Goal: Communication & Community: Answer question/provide support

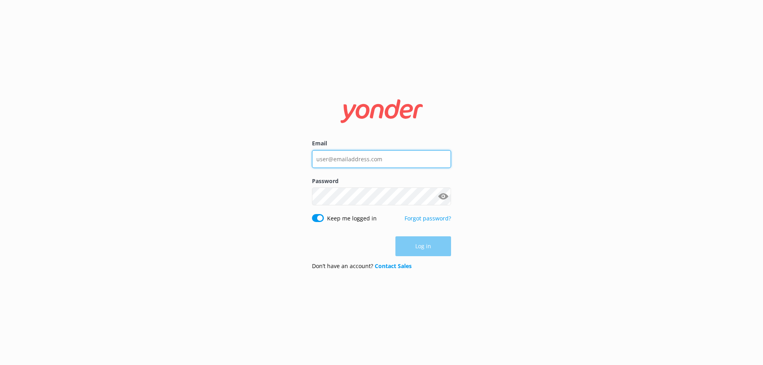
type input "[EMAIL_ADDRESS][DOMAIN_NAME]"
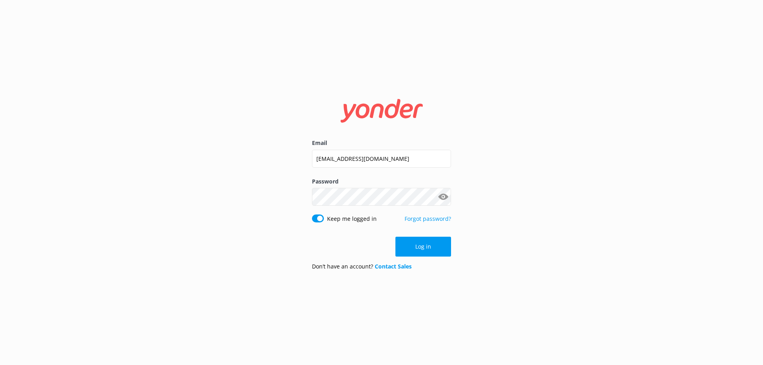
click at [485, 244] on div "Email [EMAIL_ADDRESS][DOMAIN_NAME] Password Show password Keep me logged in For…" at bounding box center [381, 182] width 763 height 365
click at [414, 249] on button "Log in" at bounding box center [424, 247] width 56 height 20
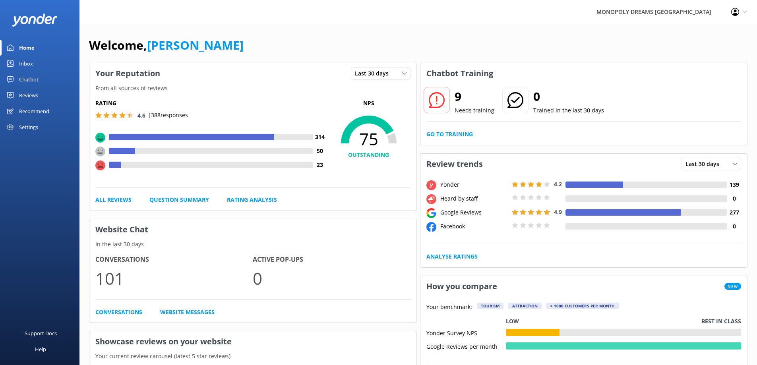
click at [29, 95] on div "Reviews" at bounding box center [28, 95] width 19 height 16
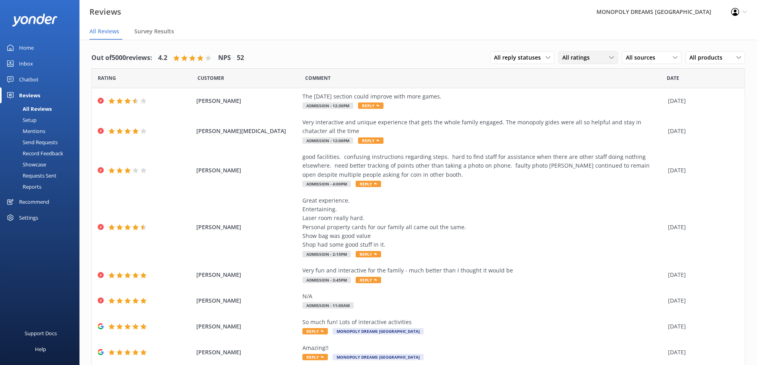
click at [602, 56] on div "All ratings" at bounding box center [589, 57] width 56 height 9
click at [592, 103] on div "Passives" at bounding box center [585, 106] width 31 height 8
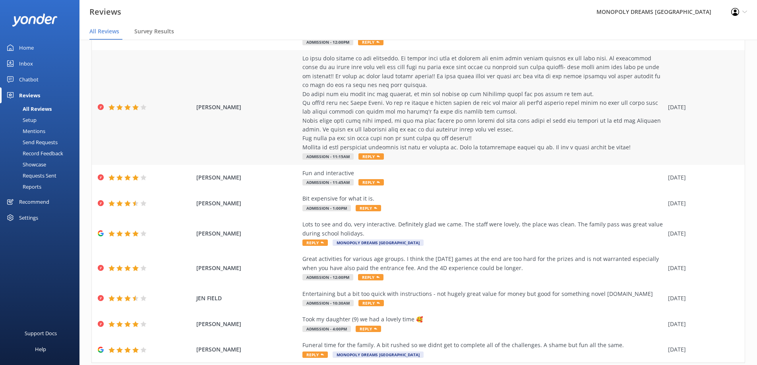
scroll to position [122, 0]
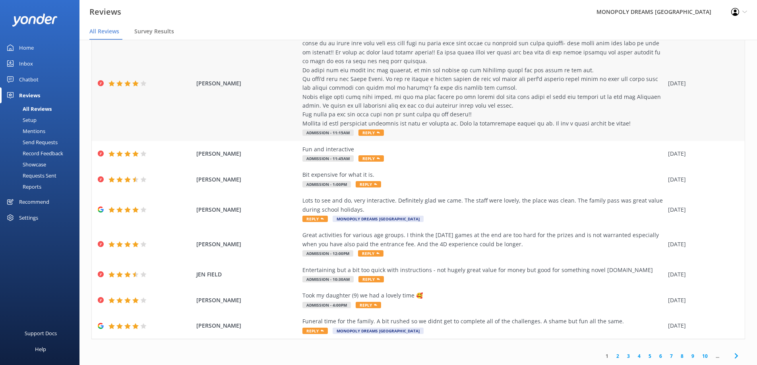
click at [549, 163] on div "Fun and interactive Admission - 11:45am Reply" at bounding box center [484, 154] width 362 height 18
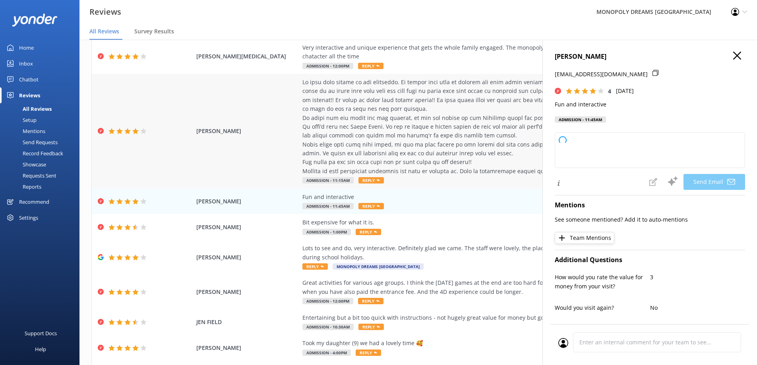
scroll to position [74, 0]
type textarea "Thank you so much for your feedback, [PERSON_NAME]! We're glad you found it fun…"
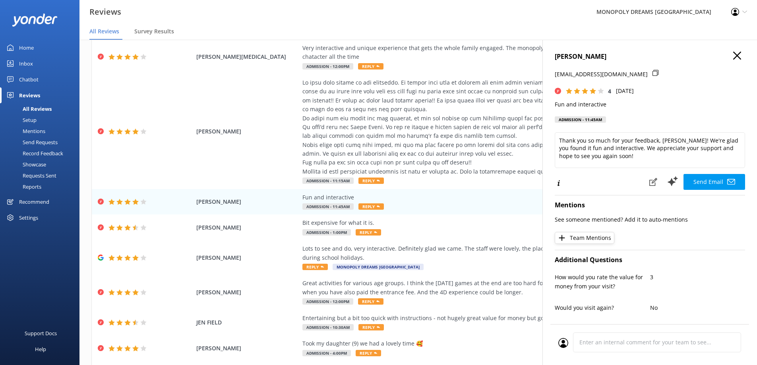
click at [734, 54] on use "button" at bounding box center [738, 56] width 8 height 8
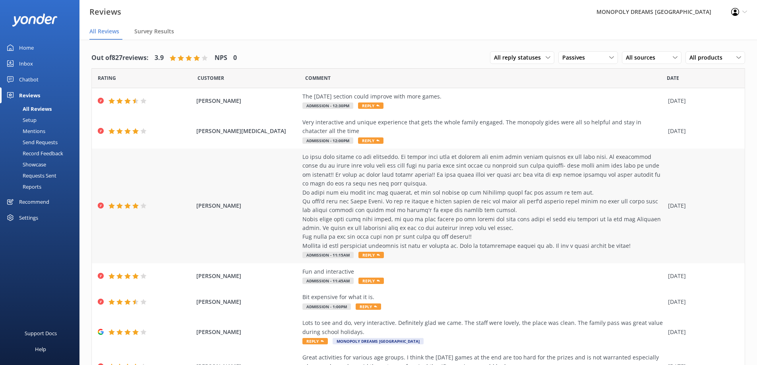
scroll to position [122, 0]
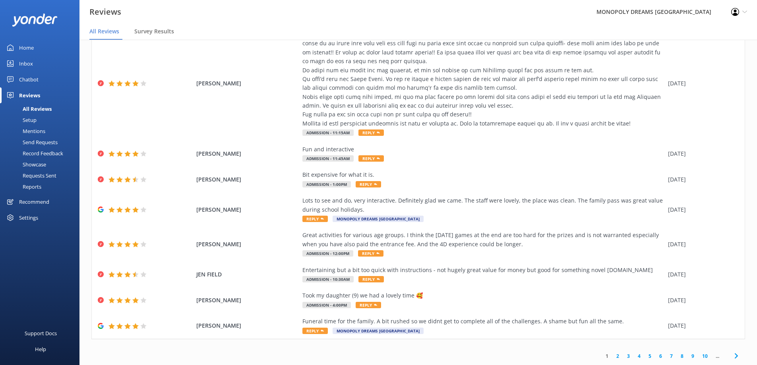
click at [613, 357] on link "2" at bounding box center [618, 357] width 11 height 8
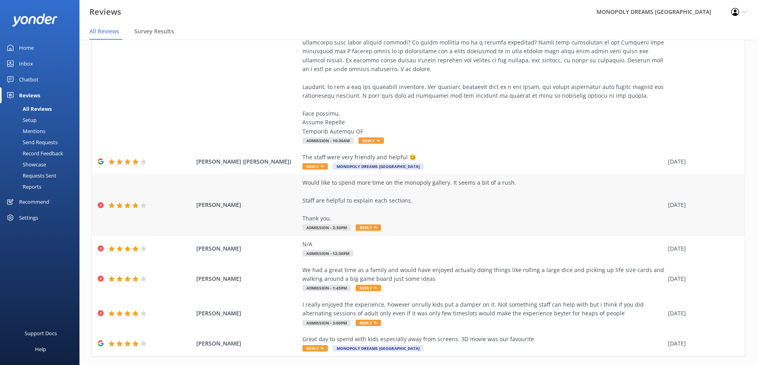
scroll to position [16, 0]
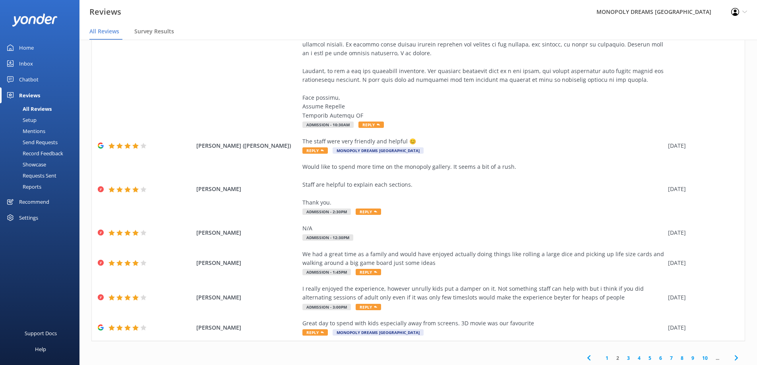
click at [623, 355] on link "3" at bounding box center [628, 359] width 11 height 8
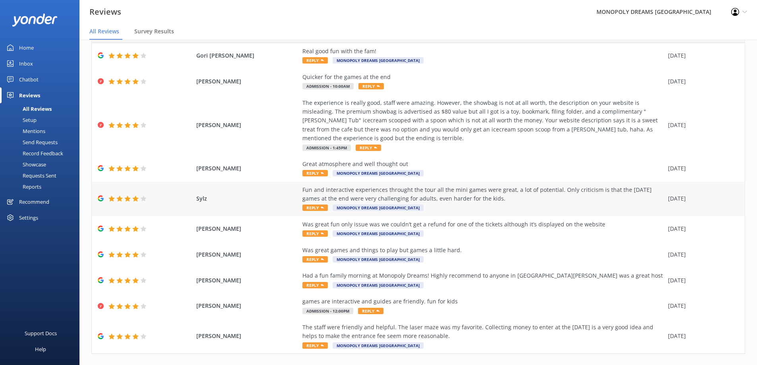
scroll to position [69, 0]
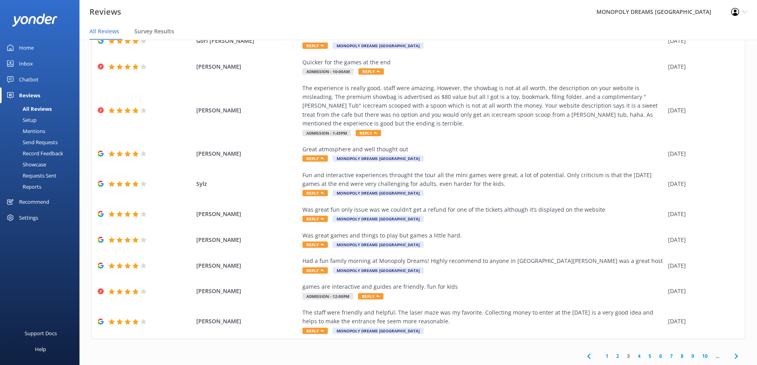
click at [634, 356] on link "4" at bounding box center [639, 357] width 11 height 8
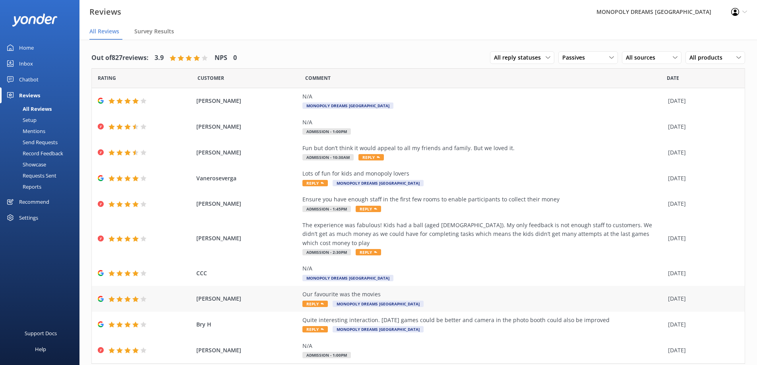
scroll to position [16, 0]
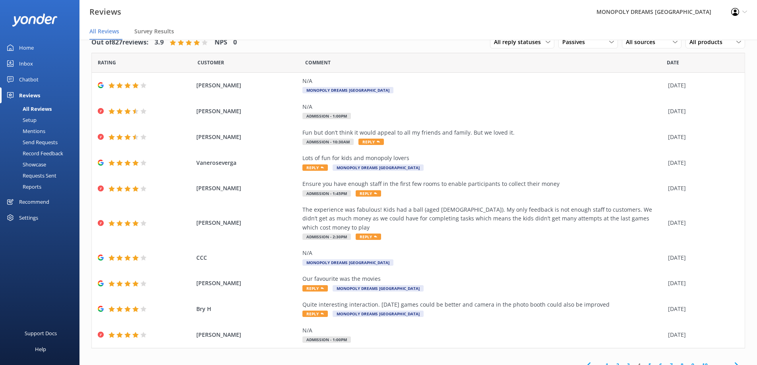
click at [645, 362] on link "5" at bounding box center [650, 366] width 11 height 8
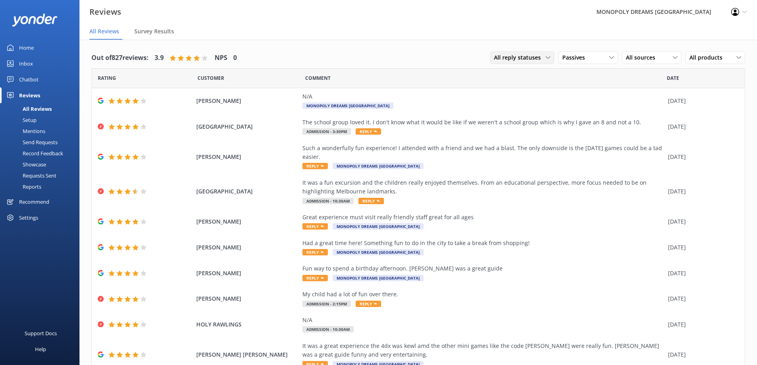
click at [525, 57] on span "All reply statuses" at bounding box center [520, 57] width 52 height 9
click at [439, 52] on div "Out of 827 reviews: 3.9 NPS 0 All reply statuses All reply statuses Needs a rep…" at bounding box center [418, 58] width 654 height 21
click at [703, 57] on span "All products" at bounding box center [709, 57] width 38 height 9
click at [677, 30] on nav "All Reviews Survey Results" at bounding box center [419, 32] width 678 height 16
click at [467, 309] on div "[PERSON_NAME] My child had a lot of fun over there. Admission - 2:15pm Reply [D…" at bounding box center [418, 299] width 653 height 26
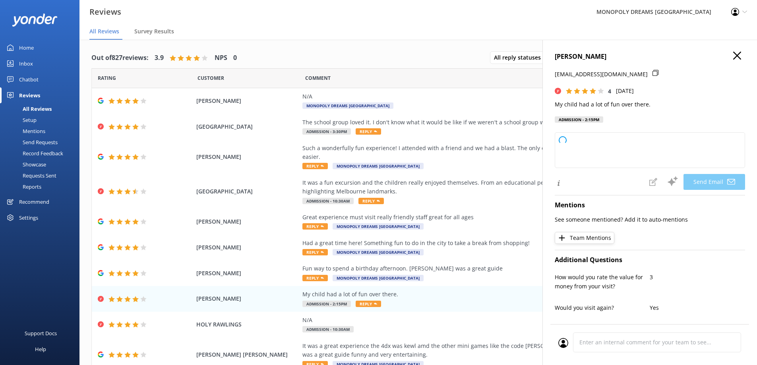
type textarea "Thank you so much for your kind words, [PERSON_NAME]! We're delighted to hear y…"
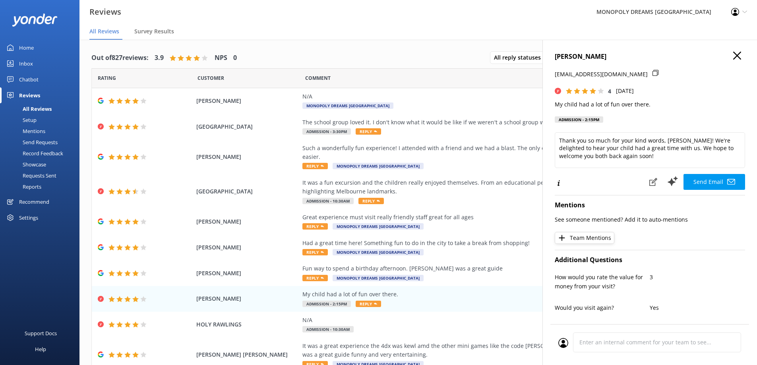
click at [734, 52] on icon "button" at bounding box center [738, 56] width 8 height 8
